Goal: Transaction & Acquisition: Purchase product/service

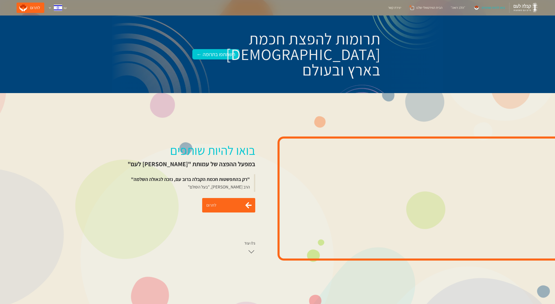
click at [234, 205] on link "לתרום" at bounding box center [228, 205] width 53 height 14
click at [226, 203] on link "לתרום" at bounding box center [228, 205] width 53 height 14
click at [227, 205] on link "לתרום" at bounding box center [228, 205] width 53 height 14
click at [71, 99] on div "בואו להיות שותפים במפעל ההפצה של עמותת "[PERSON_NAME] לעם" "רק בהתפשטות חכמת הק…" at bounding box center [277, 198] width 555 height 211
click at [107, 229] on div "בואו להיות שותפים במפעל ההפצה של עמותת "[PERSON_NAME] לעם" "רק בהתפשטות חכמת הק…" at bounding box center [191, 199] width 173 height 180
